Goal: Book appointment/travel/reservation

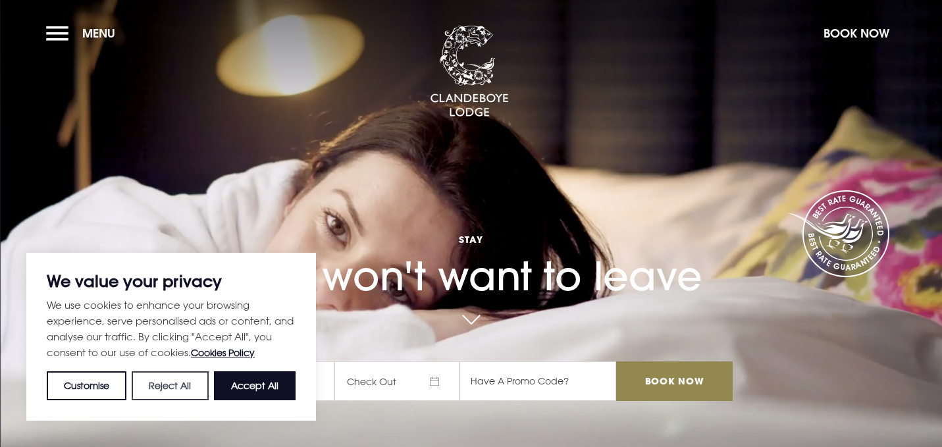
click at [171, 385] on button "Reject All" at bounding box center [170, 385] width 76 height 29
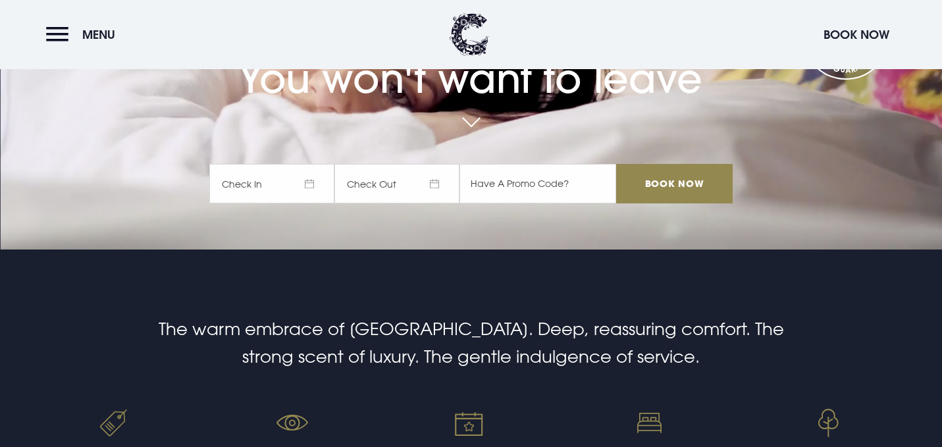
click at [326, 175] on span "Check In" at bounding box center [271, 184] width 125 height 40
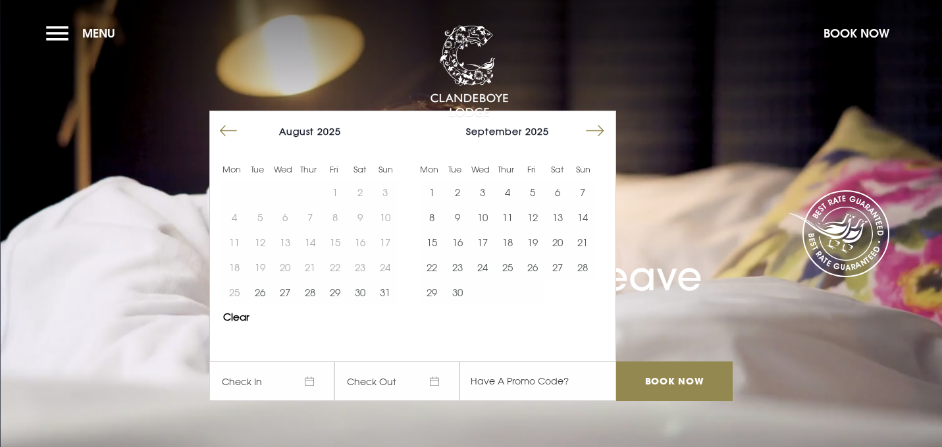
click at [607, 130] on button "Move forward to switch to the next month." at bounding box center [595, 131] width 25 height 25
click at [604, 133] on button "Move forward to switch to the next month." at bounding box center [595, 131] width 25 height 25
click at [560, 219] on button "13" at bounding box center [557, 217] width 25 height 25
click at [585, 220] on button "14" at bounding box center [582, 217] width 25 height 25
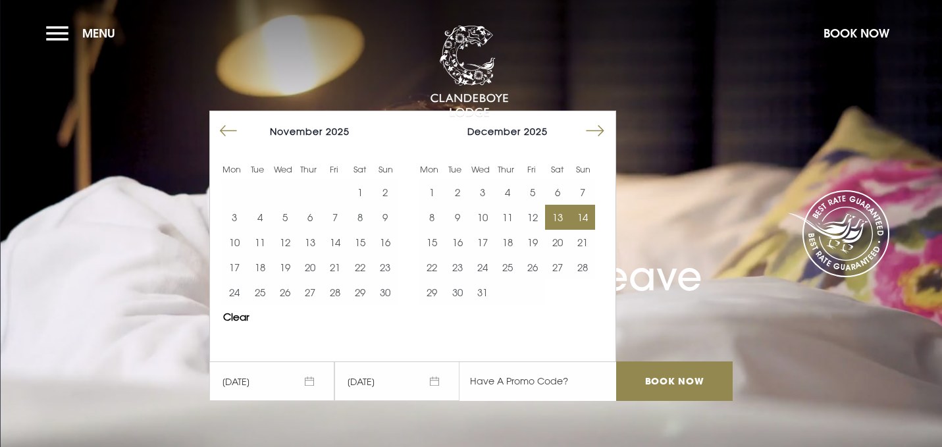
click at [552, 380] on input "text" at bounding box center [538, 382] width 157 height 40
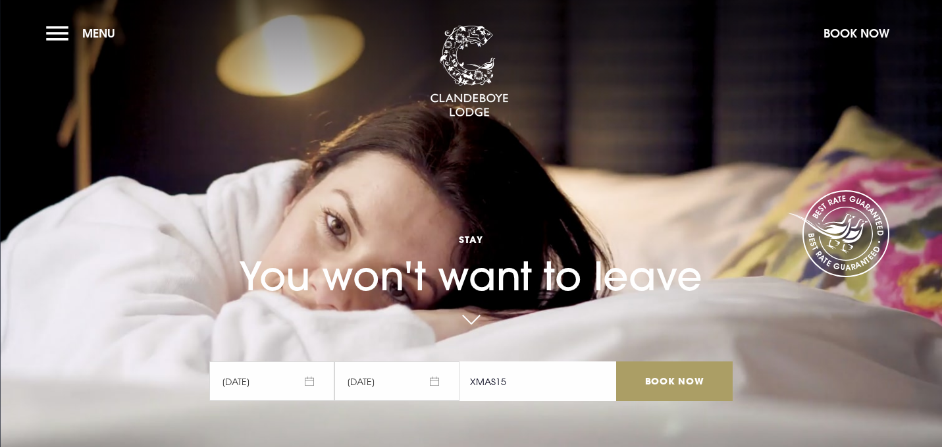
type input "XMAS15"
click at [665, 372] on input "Book Now" at bounding box center [674, 382] width 116 height 40
